Goal: Task Accomplishment & Management: Complete application form

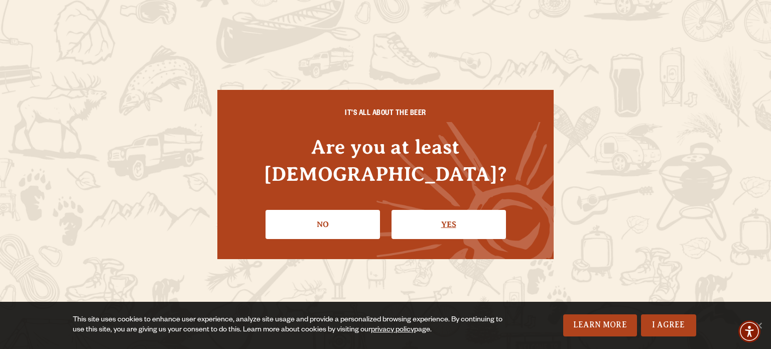
click at [453, 211] on link "Yes" at bounding box center [449, 224] width 114 height 29
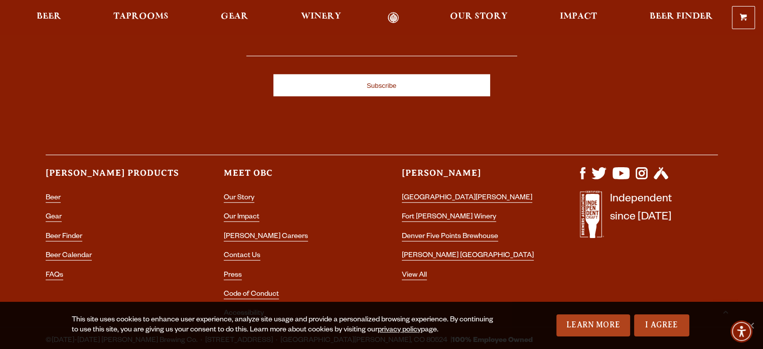
scroll to position [2996, 0]
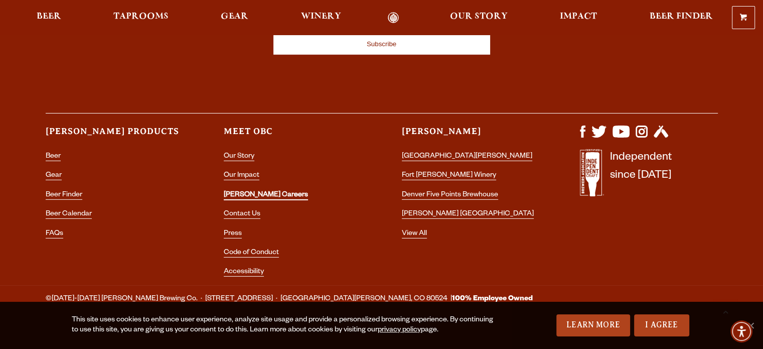
click at [248, 191] on link "[PERSON_NAME] Careers" at bounding box center [266, 195] width 84 height 9
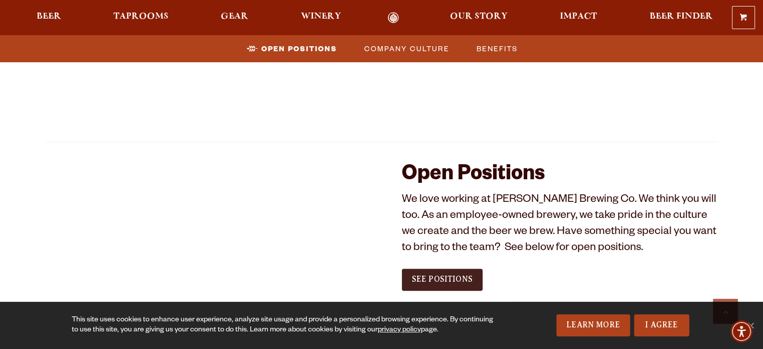
scroll to position [552, 0]
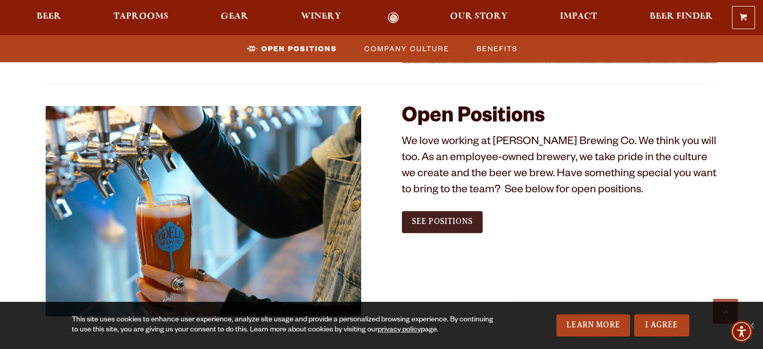
click at [458, 222] on span "See Positions" at bounding box center [442, 221] width 61 height 9
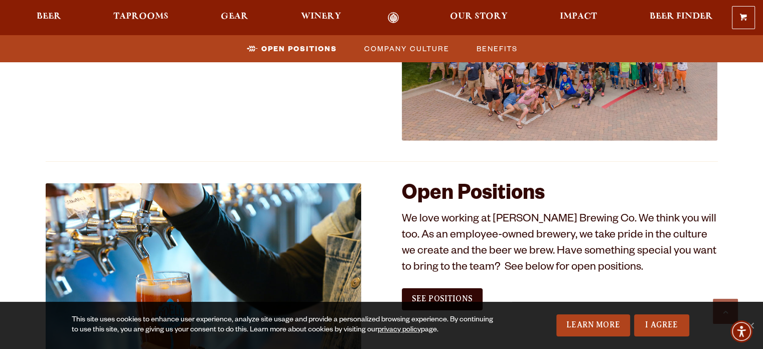
scroll to position [602, 0]
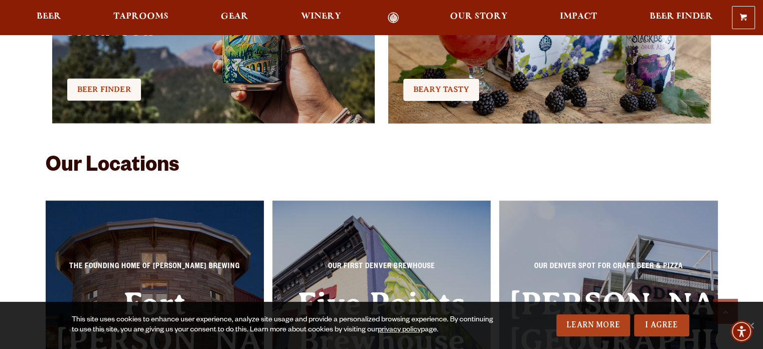
scroll to position [2259, 0]
